Goal: Navigation & Orientation: Find specific page/section

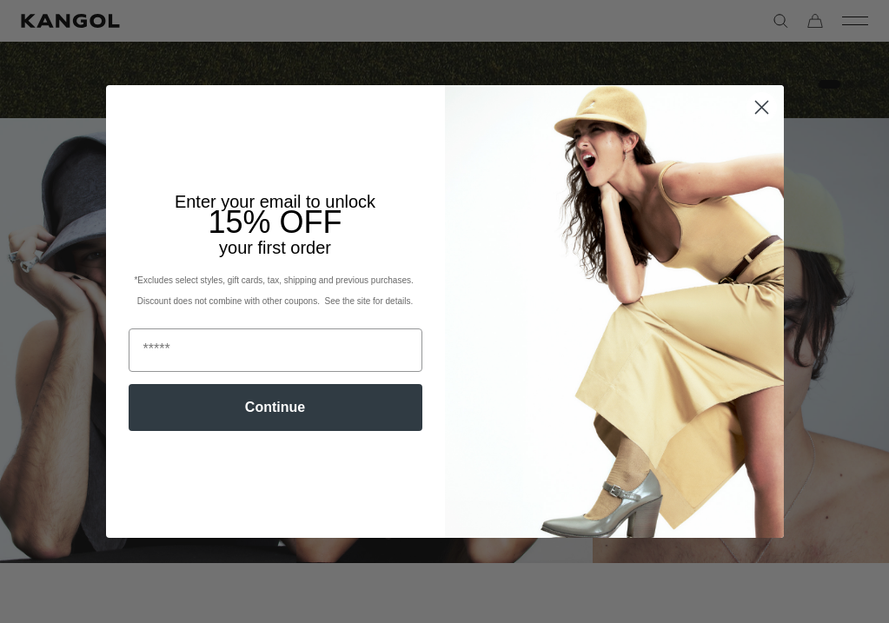
click at [760, 109] on icon "Close dialog" at bounding box center [761, 108] width 12 height 12
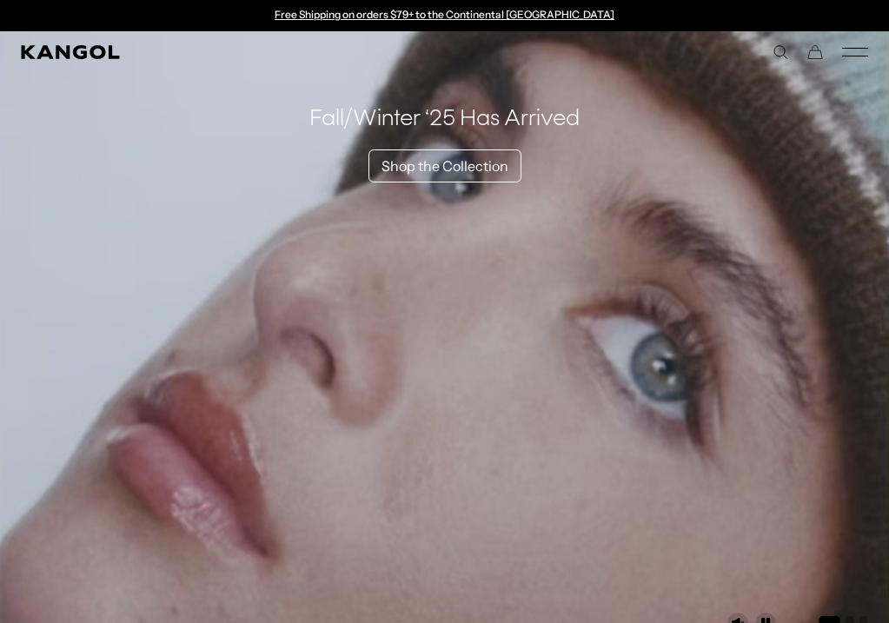
scroll to position [0, 358]
click at [856, 49] on rect "Mobile Menu" at bounding box center [855, 48] width 26 height 1
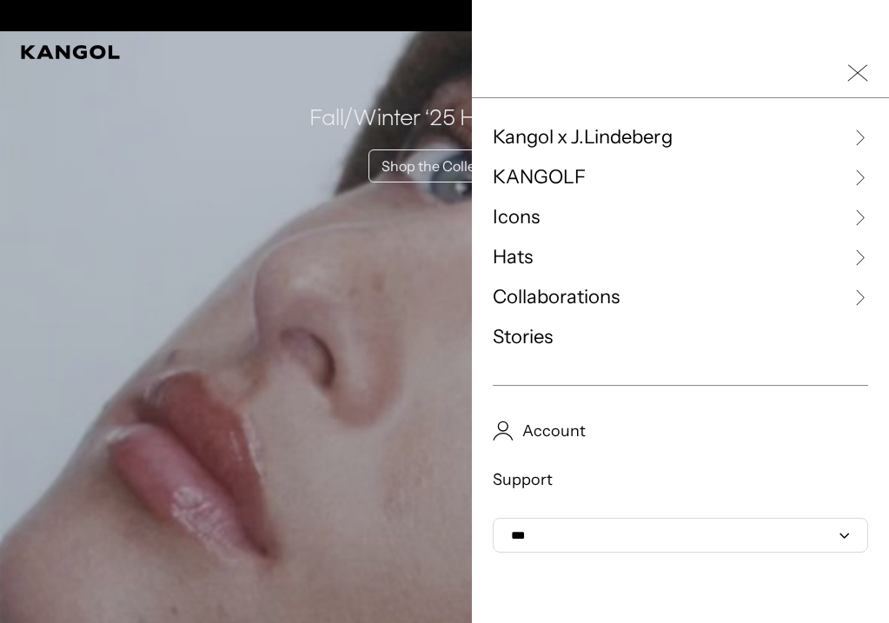
scroll to position [0, 0]
click at [551, 141] on span "Kangol x J.Lindeberg" at bounding box center [583, 137] width 180 height 26
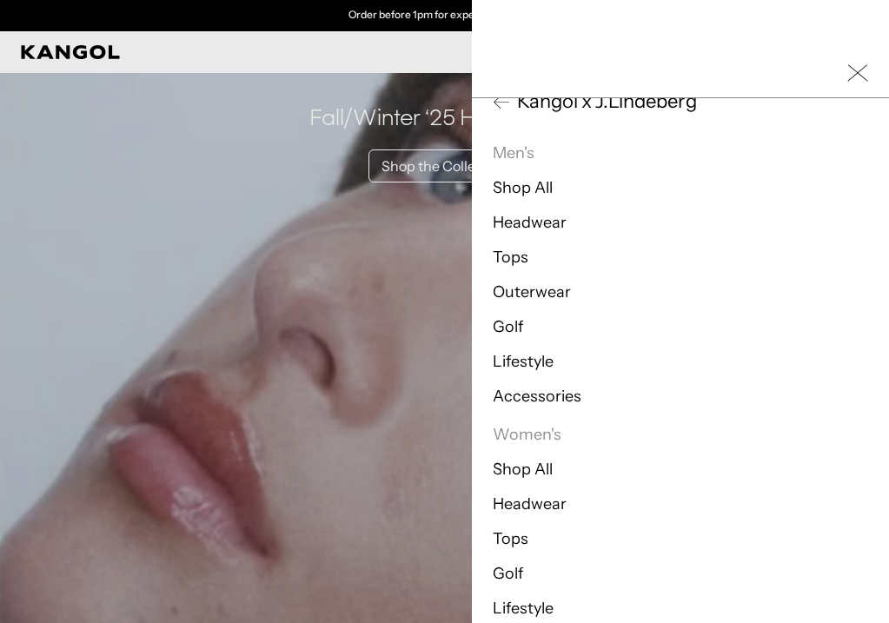
scroll to position [54, 0]
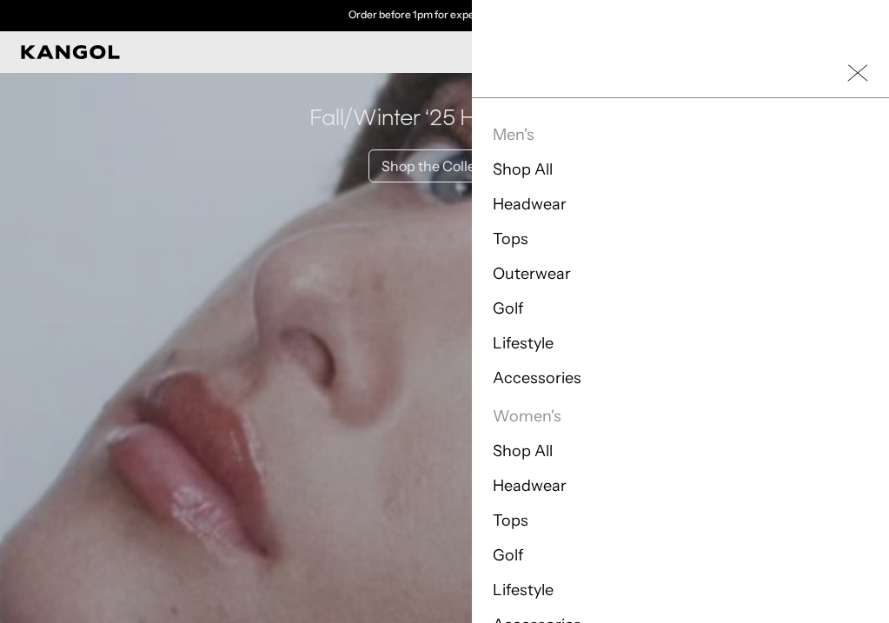
click at [524, 415] on p "Women's" at bounding box center [681, 416] width 376 height 21
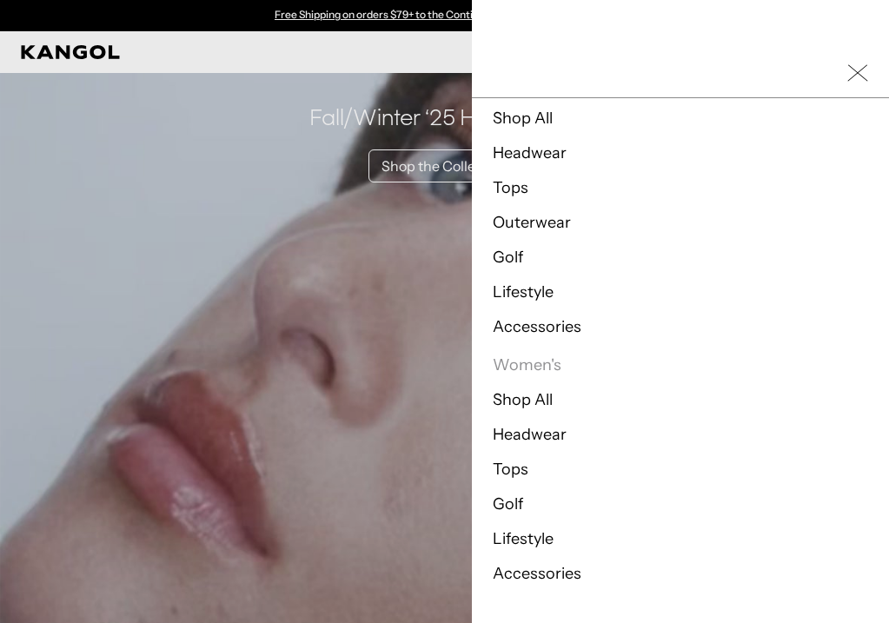
scroll to position [105, 0]
click at [538, 581] on link "Accessories" at bounding box center [537, 573] width 89 height 19
click at [529, 298] on link "Lifestyle" at bounding box center [523, 292] width 61 height 19
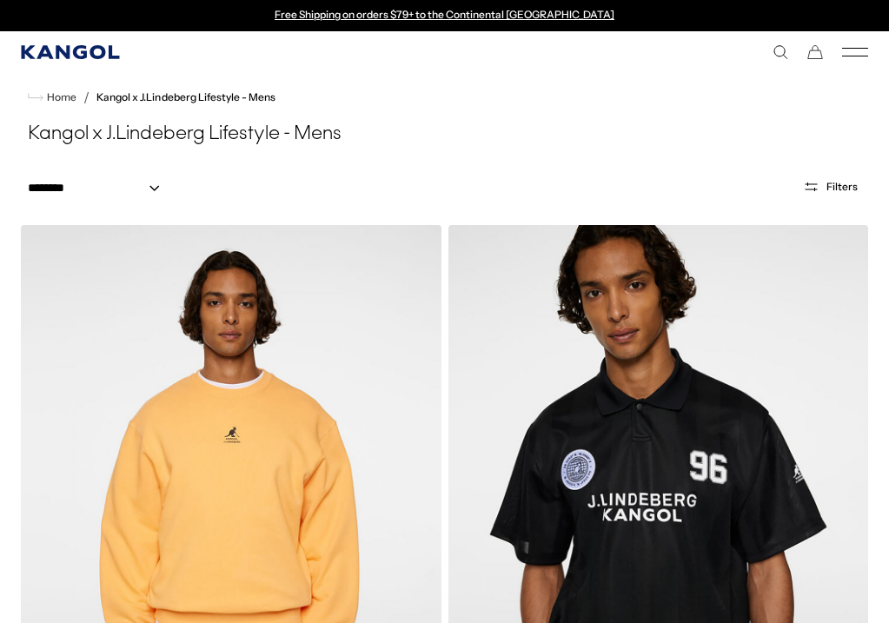
click at [76, 47] on icon "Kangol" at bounding box center [70, 52] width 98 height 14
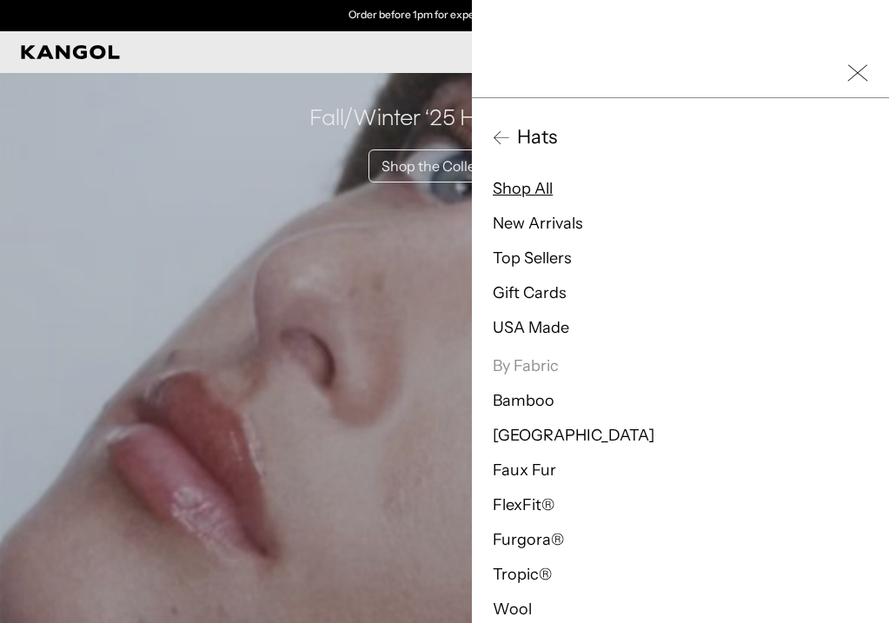
click at [530, 191] on link "Shop All" at bounding box center [523, 188] width 60 height 19
